Goal: Navigation & Orientation: Find specific page/section

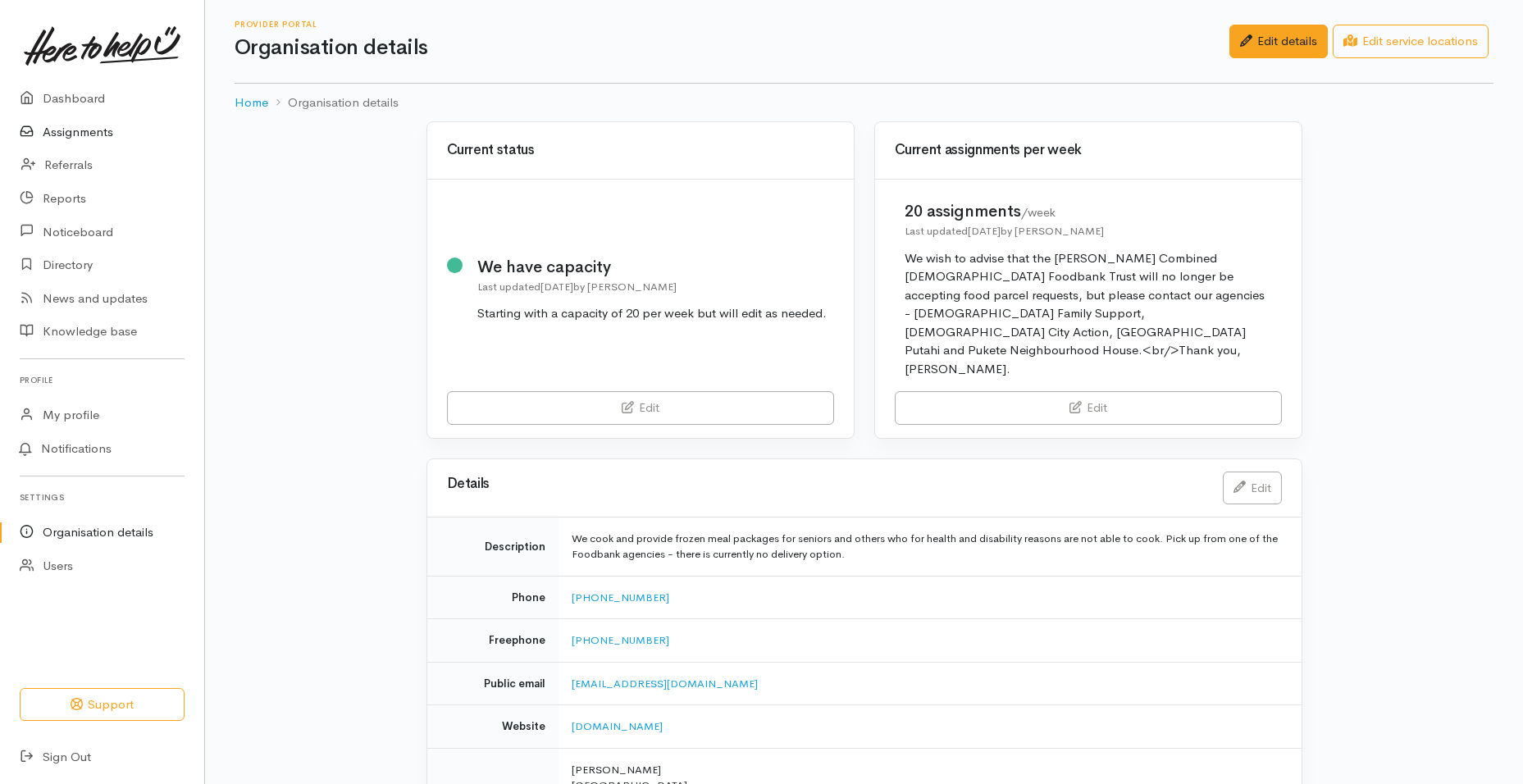
click at [96, 131] on link "Assignments" at bounding box center [101, 132] width 204 height 34
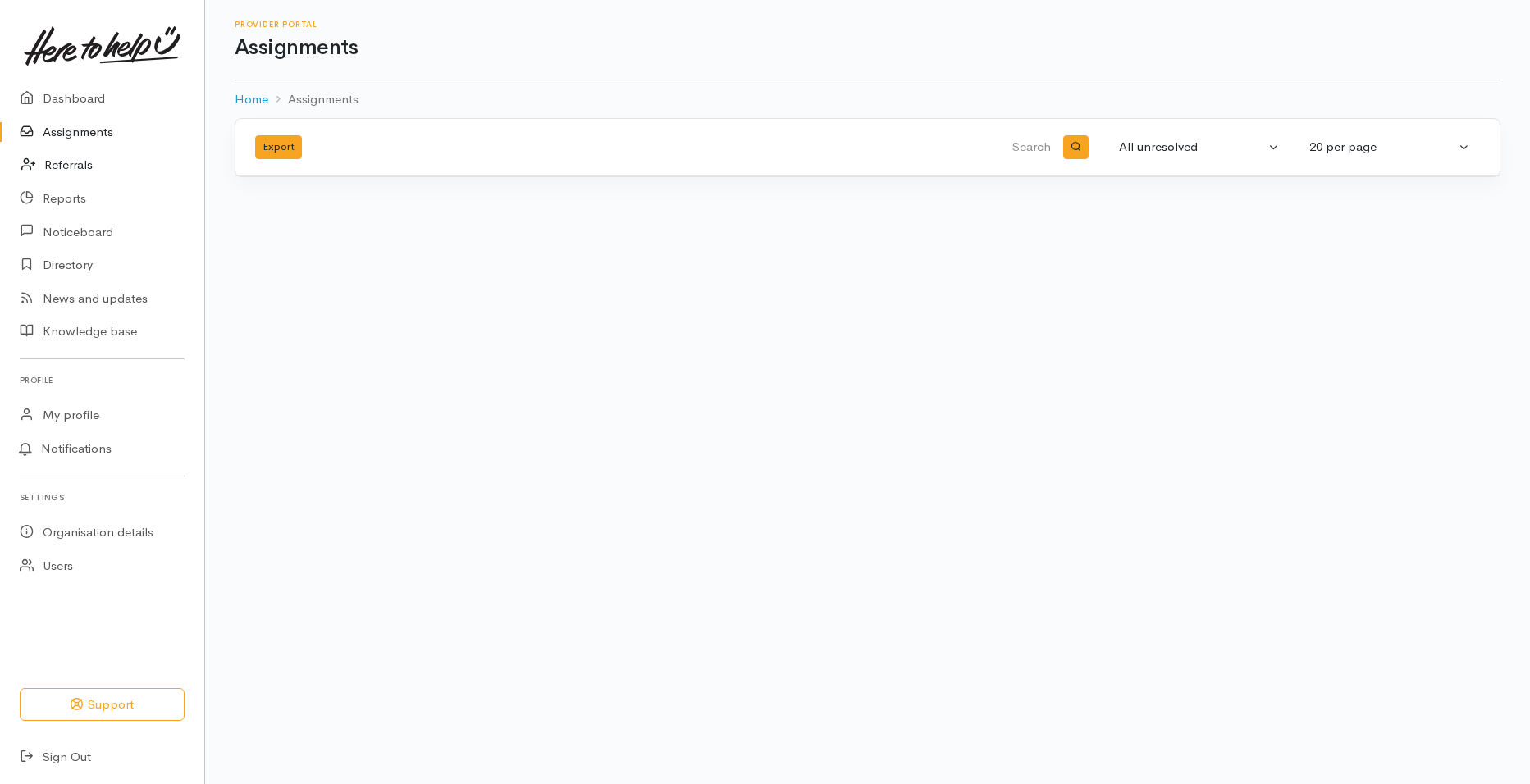
click at [82, 165] on link "Referrals" at bounding box center [101, 165] width 204 height 34
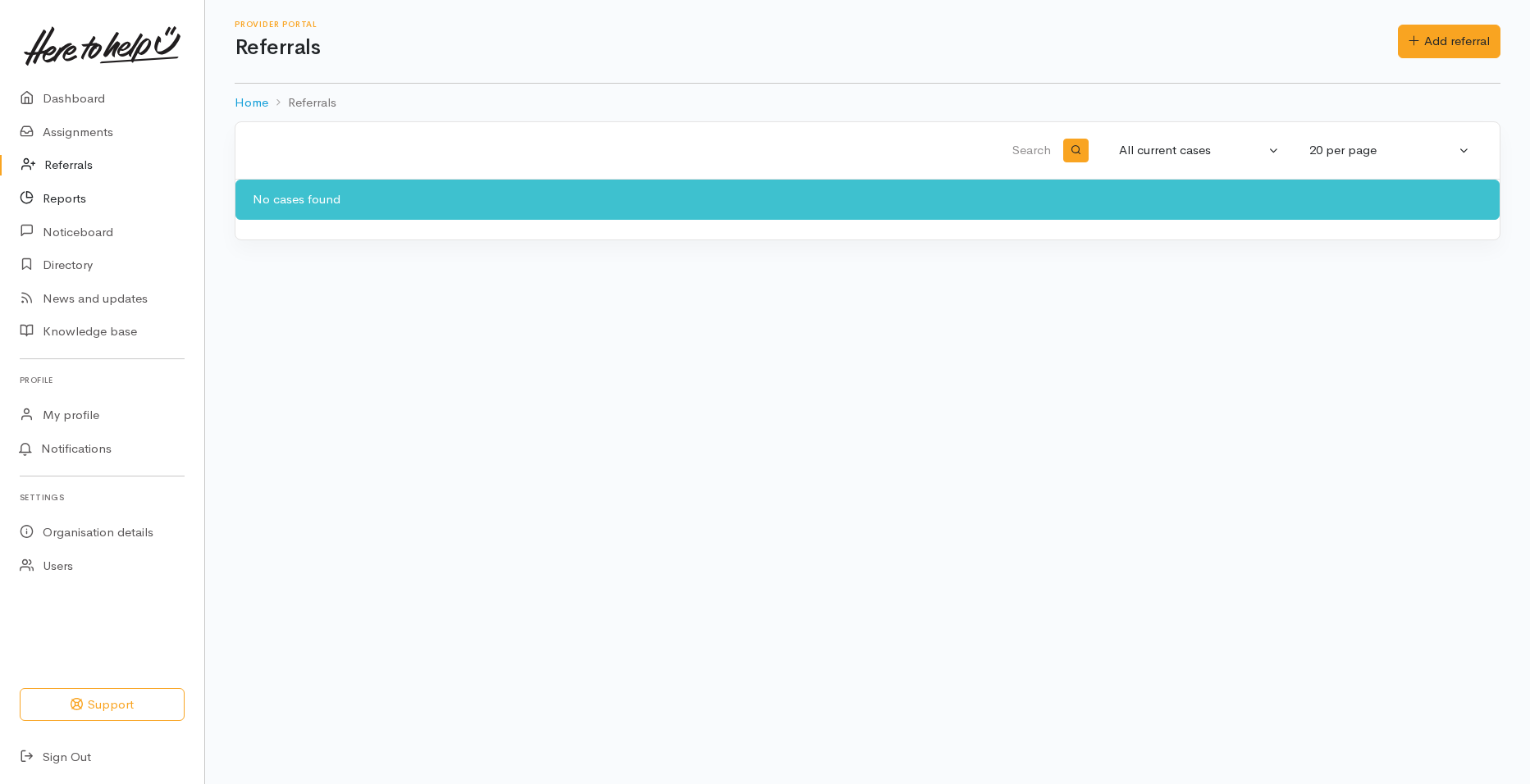
click at [77, 198] on link "Reports" at bounding box center [101, 199] width 204 height 34
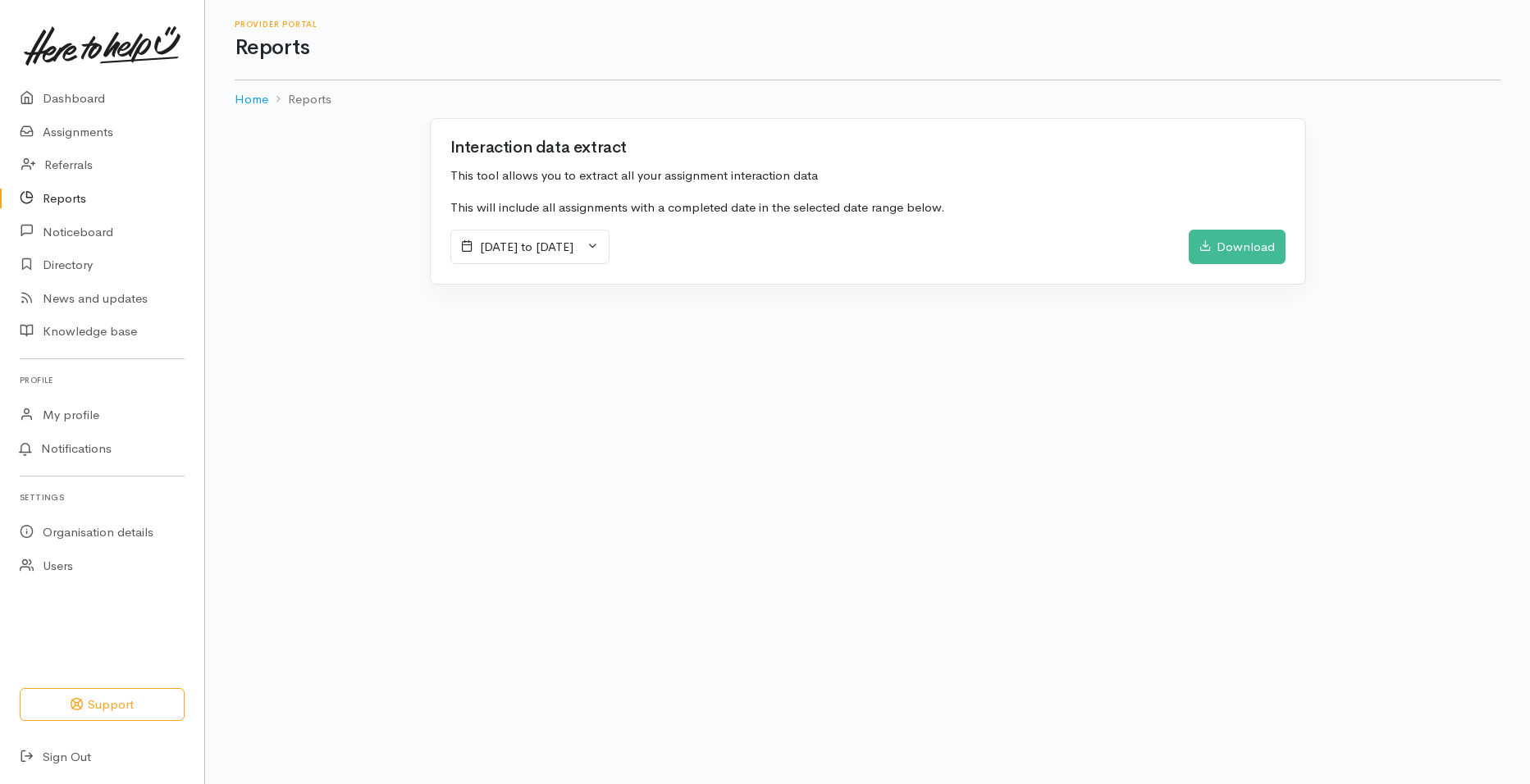
click at [598, 248] on icon at bounding box center [593, 245] width 12 height 12
click at [504, 361] on li "Last 30 Days" at bounding box center [508, 360] width 114 height 26
click at [1226, 252] on div "Download" at bounding box center [1236, 246] width 96 height 35
click at [468, 333] on body "Support Your 'Here to help u' liaison Your contact within the 'Here to help u' …" at bounding box center [765, 392] width 1530 height 784
